Goal: Transaction & Acquisition: Purchase product/service

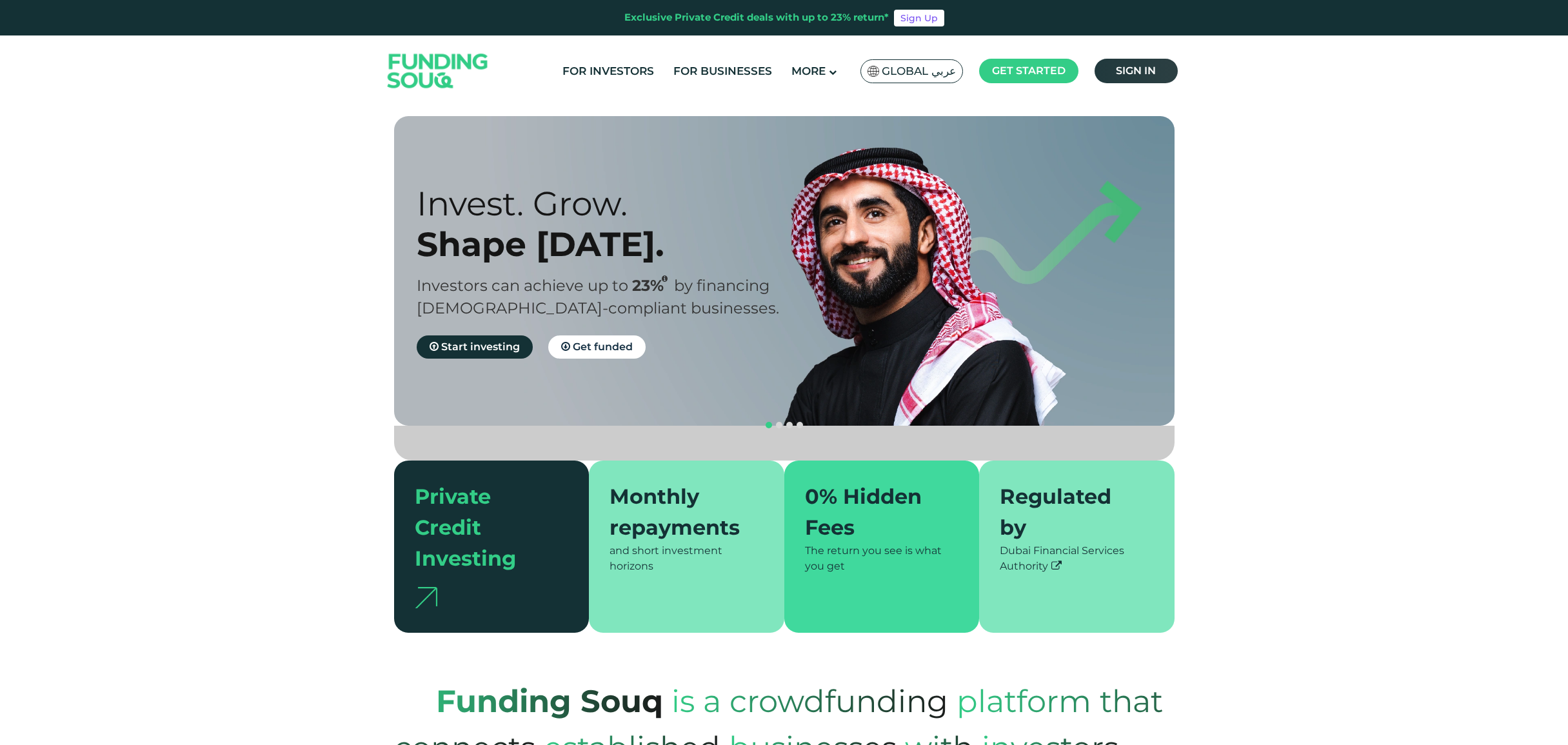
click at [1127, 69] on span "Sign in" at bounding box center [1135, 70] width 40 height 12
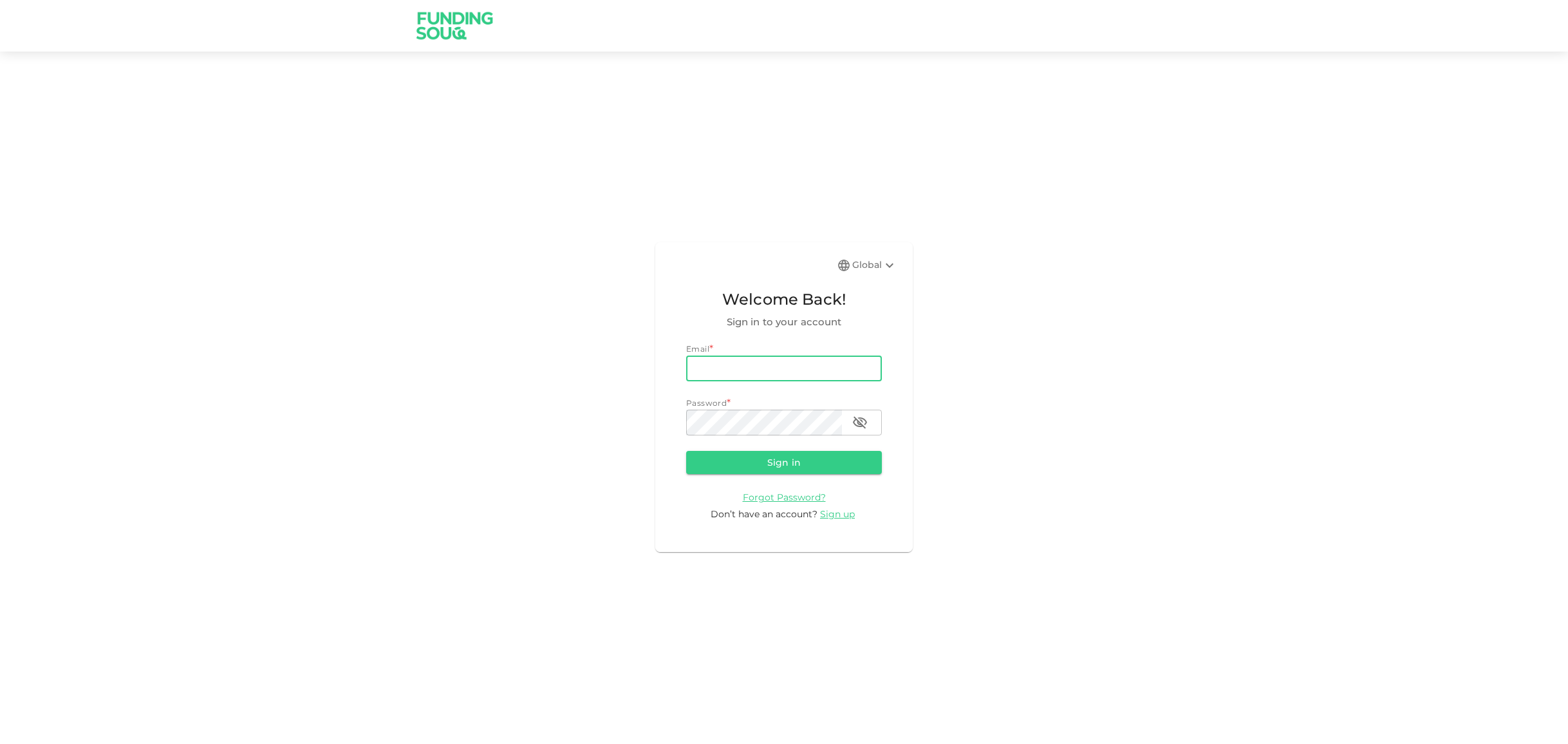
click at [739, 371] on input "email" at bounding box center [784, 369] width 196 height 26
type input "markdhooper@gmail.com"
click at [687, 451] on button "Sign in" at bounding box center [784, 462] width 196 height 23
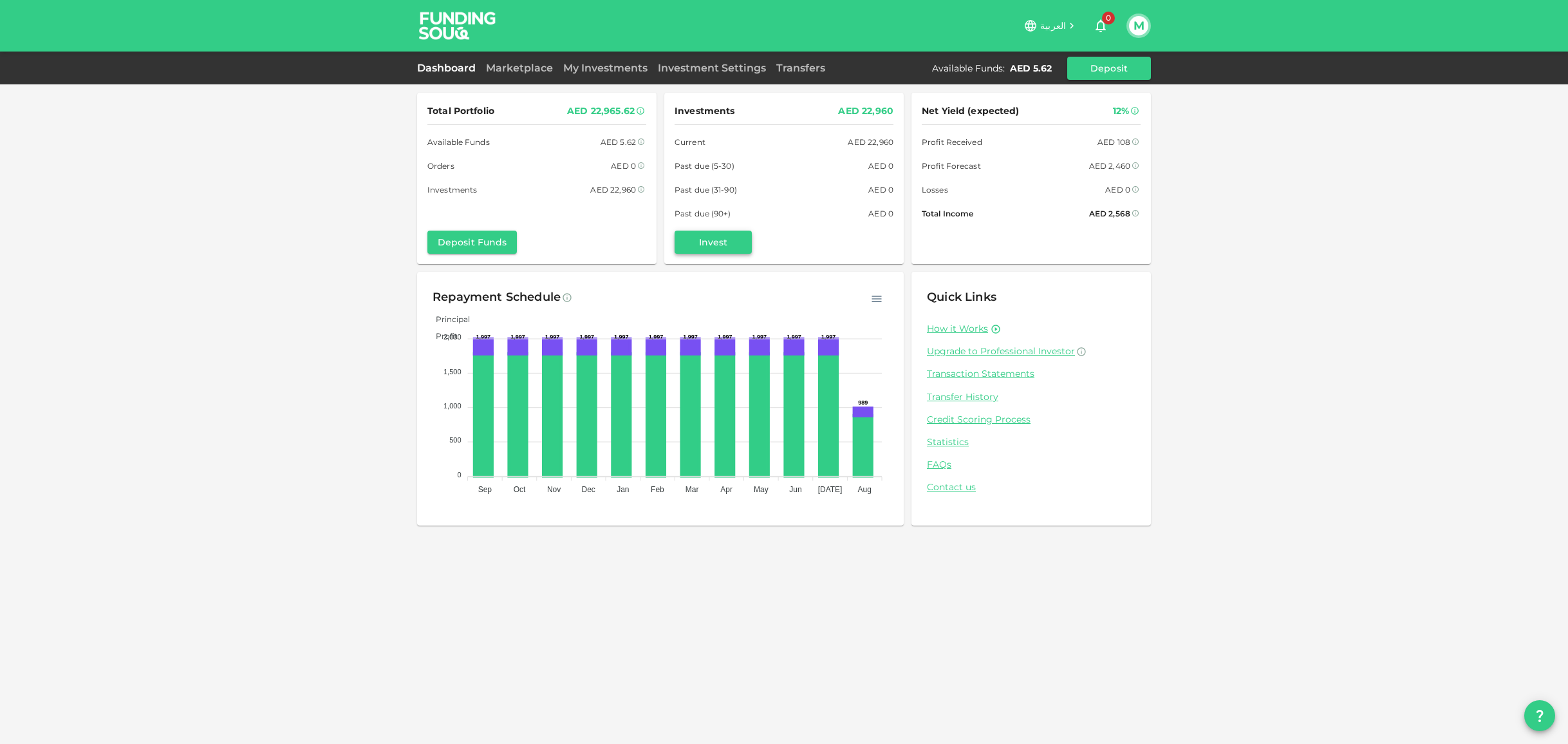
click at [717, 238] on button "Invest" at bounding box center [713, 242] width 77 height 23
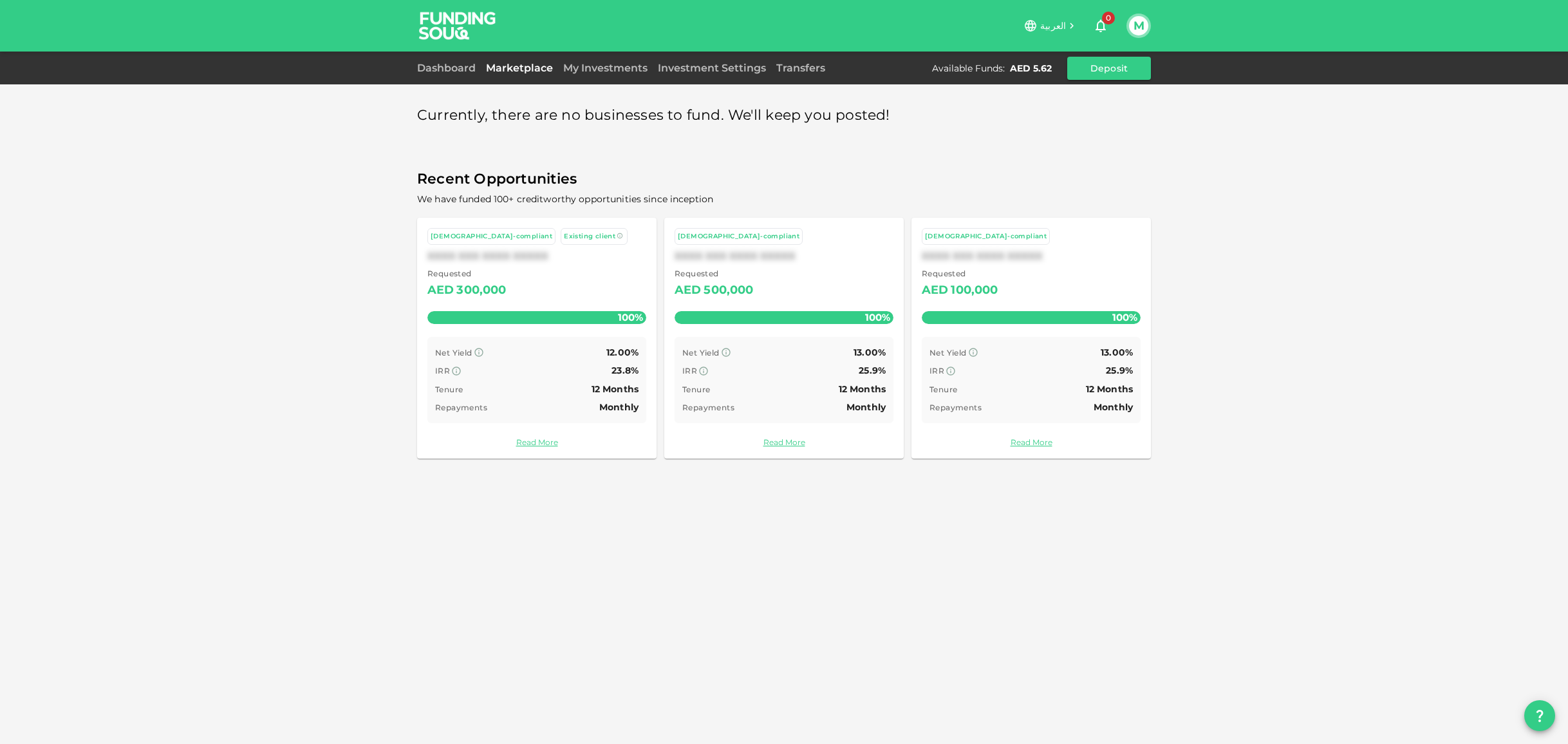
click at [544, 439] on link "Read More" at bounding box center [537, 441] width 219 height 12
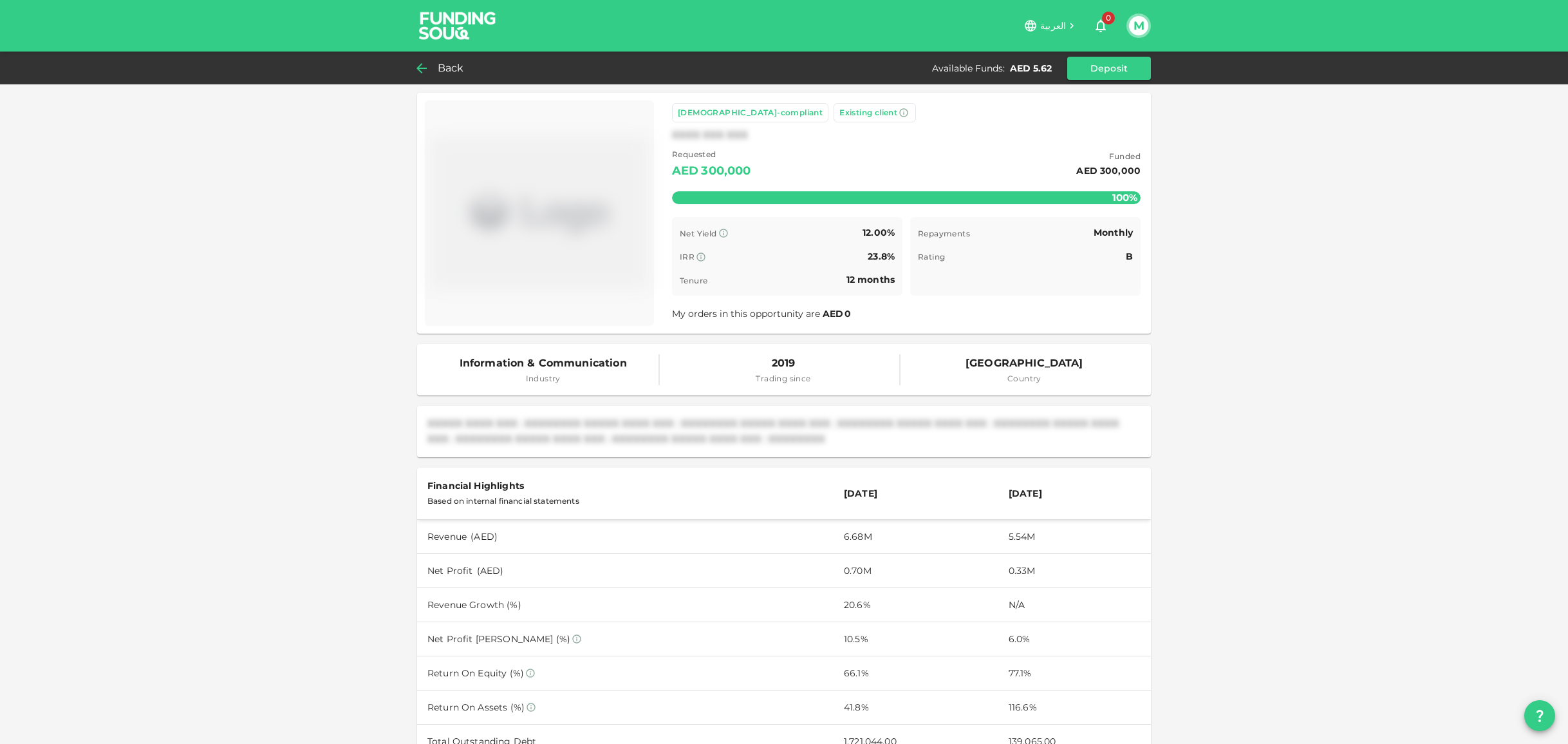
click at [443, 65] on span "Back" at bounding box center [450, 68] width 27 height 18
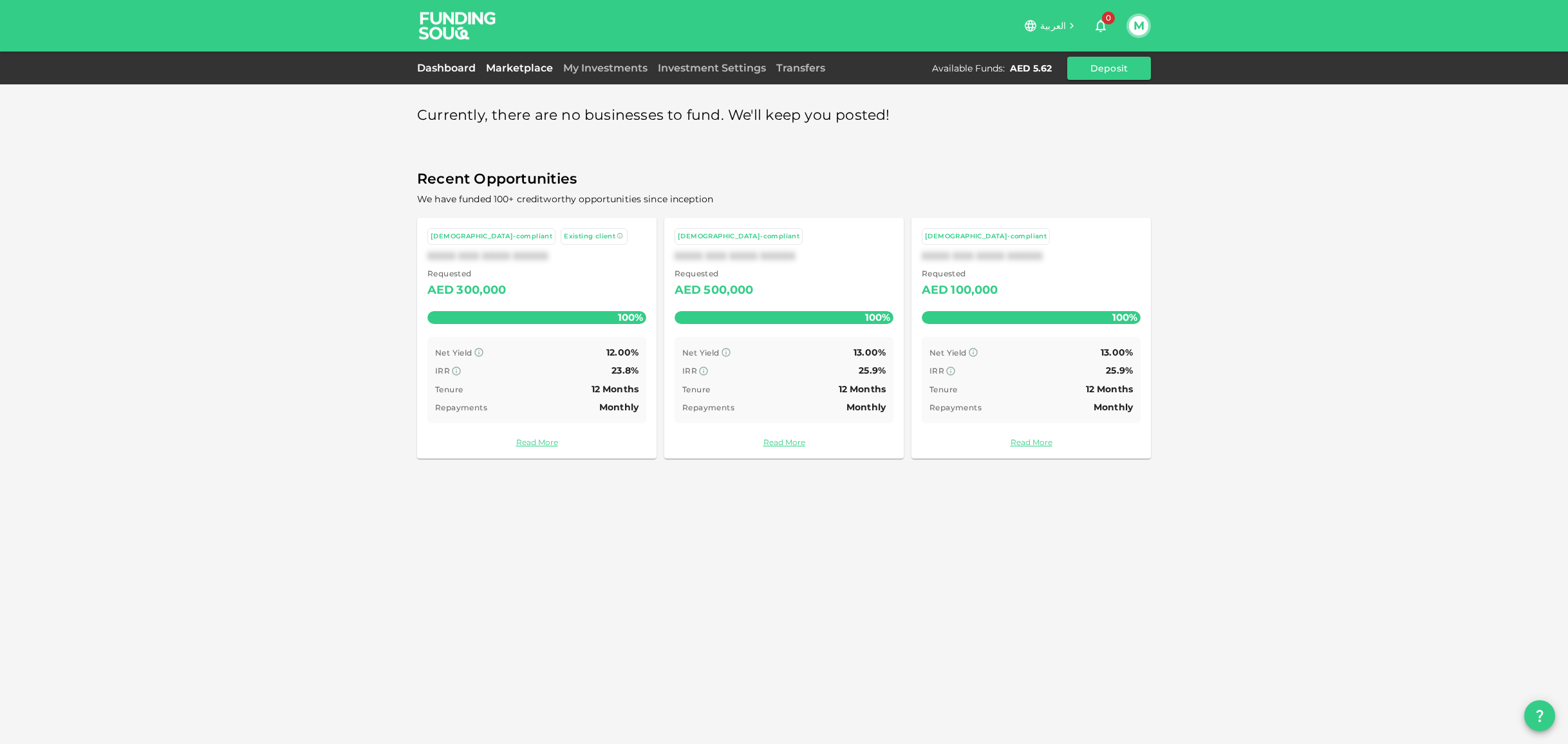
click at [470, 68] on link "Dashboard" at bounding box center [449, 67] width 63 height 12
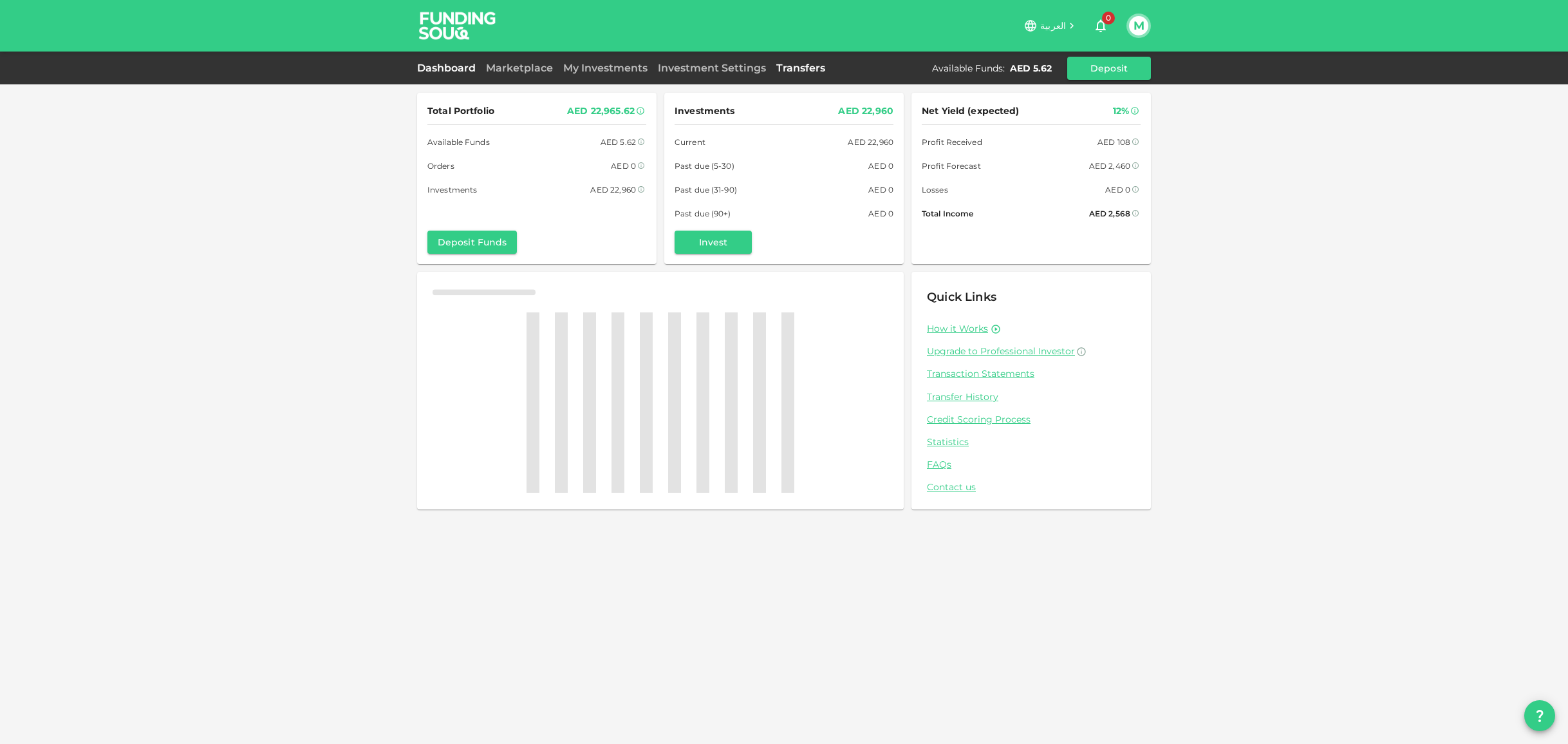
click at [795, 68] on link "Transfers" at bounding box center [801, 67] width 59 height 12
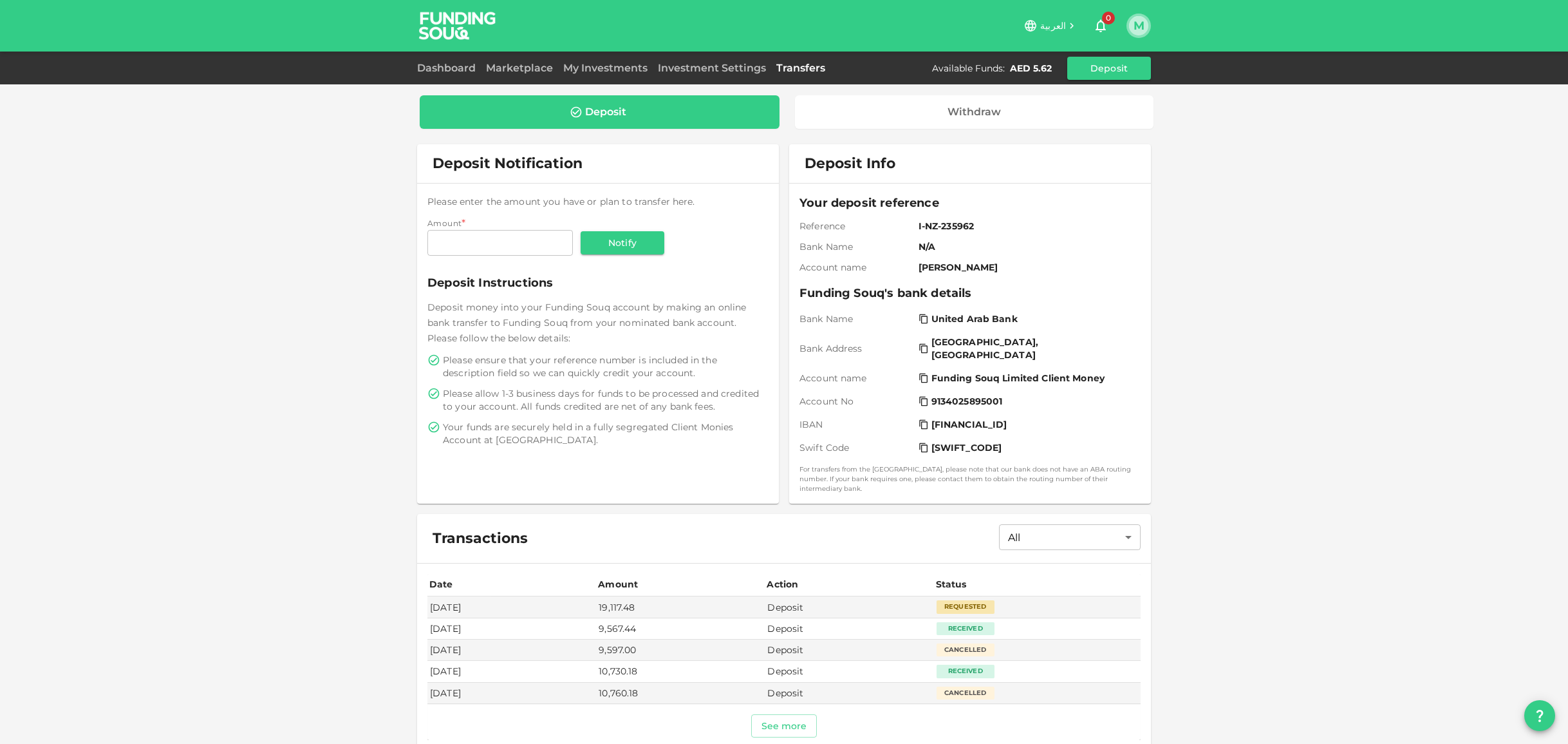
click at [1146, 27] on button "M" at bounding box center [1138, 26] width 19 height 19
click at [1035, 124] on div "Sign Out" at bounding box center [1054, 126] width 41 height 13
